Goal: Find specific page/section: Find specific page/section

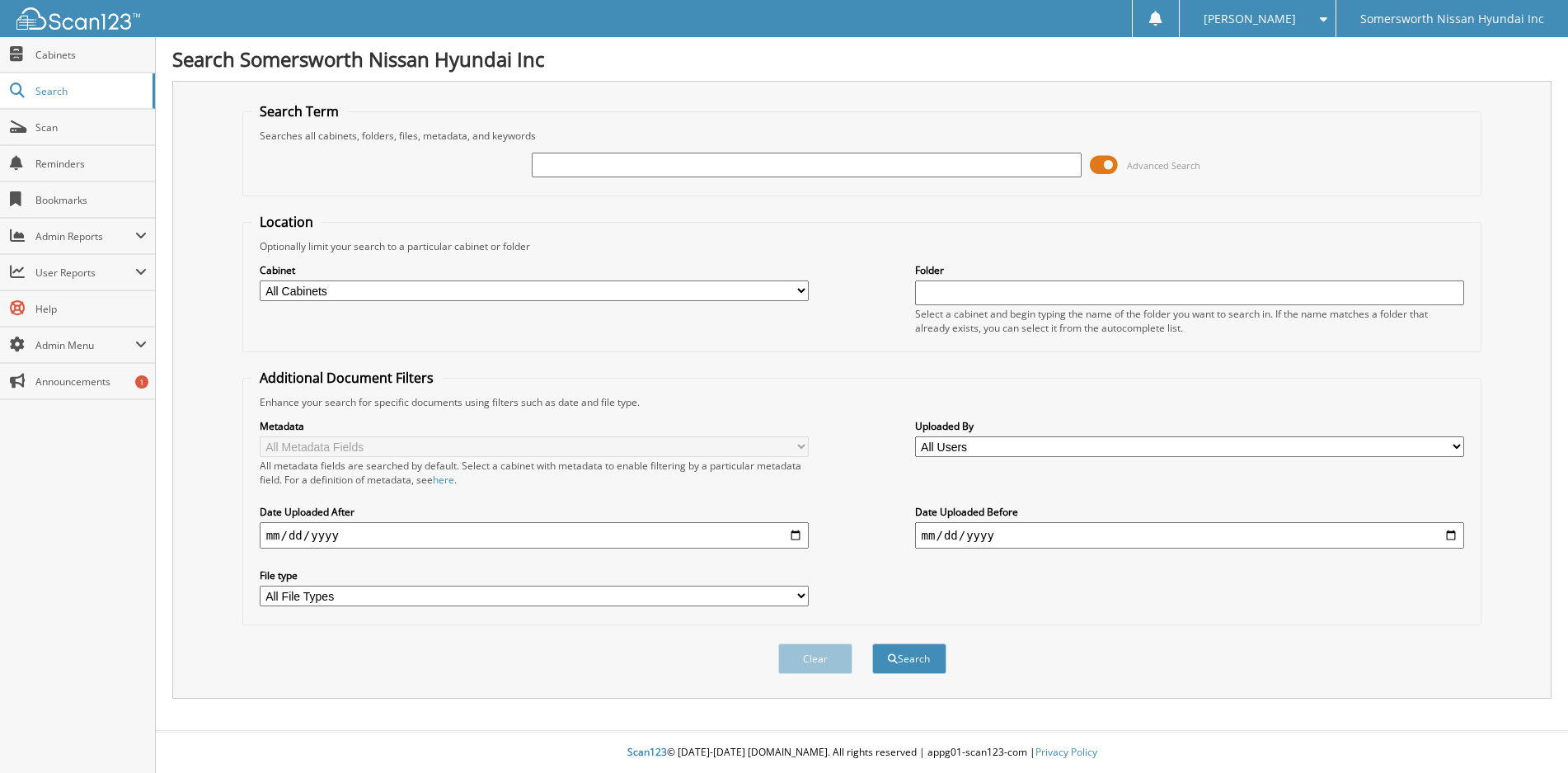
click at [695, 167] on input "text" at bounding box center [806, 165] width 550 height 25
type input "P7174"
click at [872, 644] on button "Search" at bounding box center [910, 659] width 74 height 31
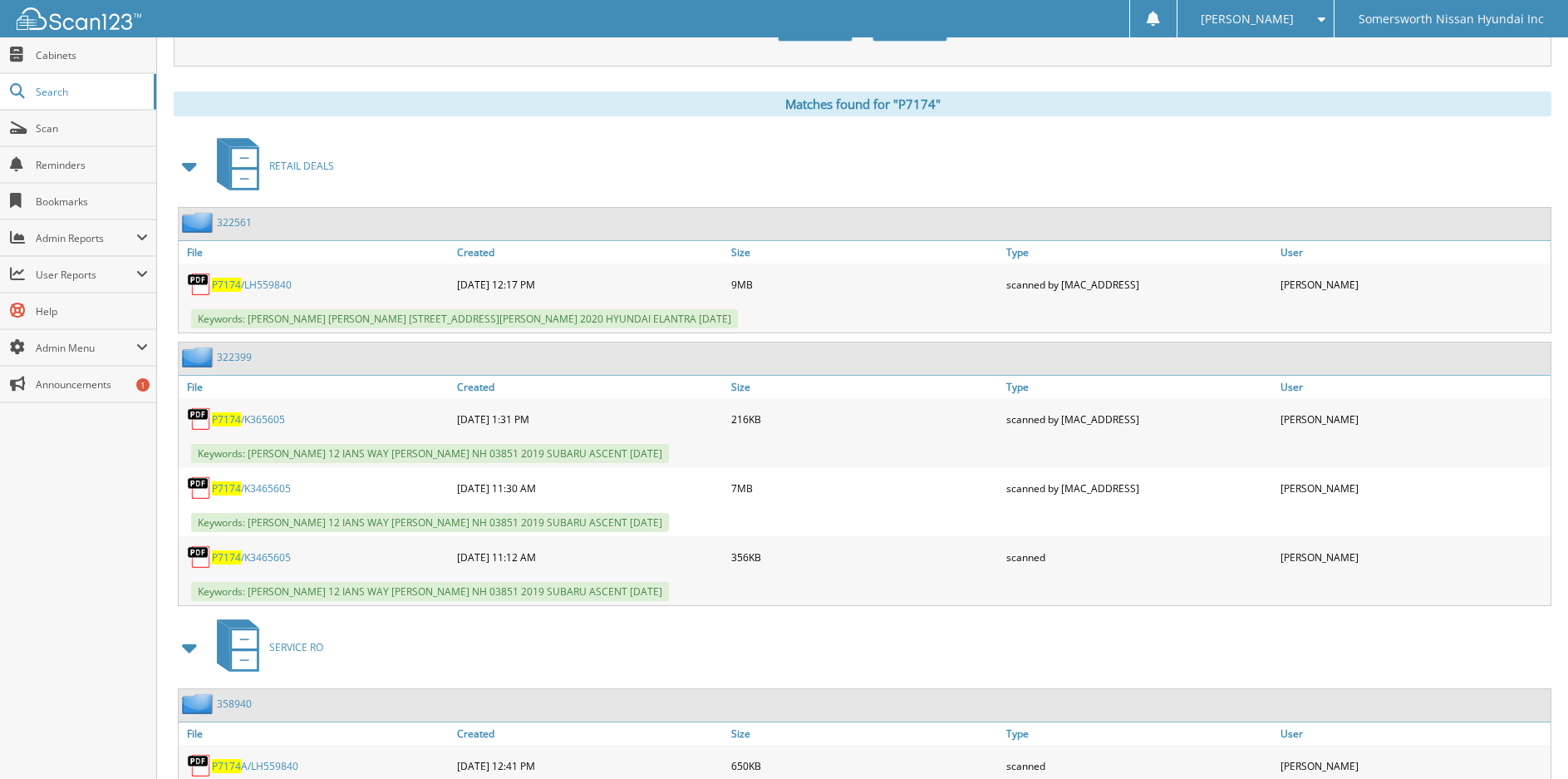
scroll to position [665, 0]
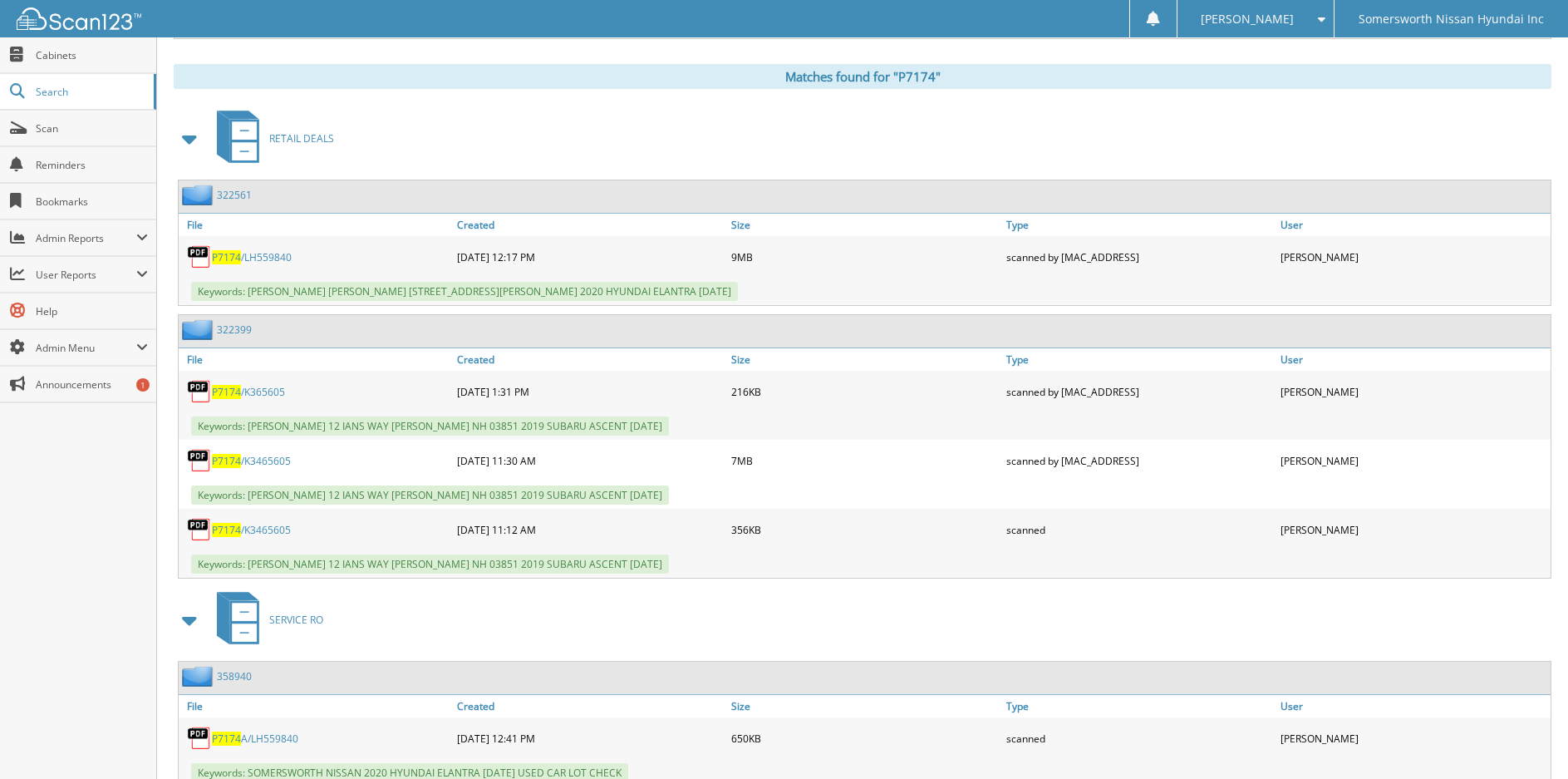
click at [225, 532] on span "P7174" at bounding box center [226, 530] width 29 height 14
click at [236, 463] on span "P7174" at bounding box center [226, 460] width 29 height 14
